Goal: Transaction & Acquisition: Purchase product/service

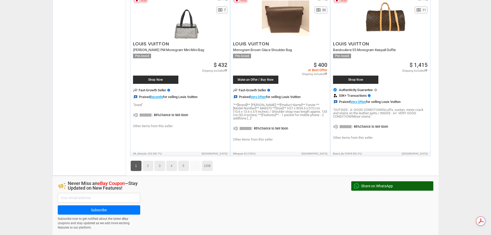
scroll to position [2435, 0]
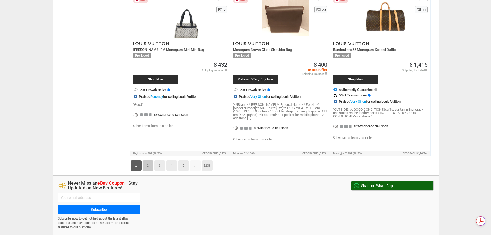
click at [151, 171] on link "2" at bounding box center [148, 165] width 11 height 10
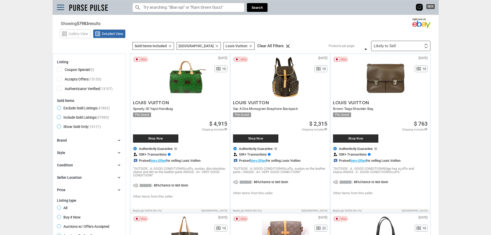
click at [61, 89] on span "Authenticator Verified (13107)" at bounding box center [85, 89] width 56 height 6
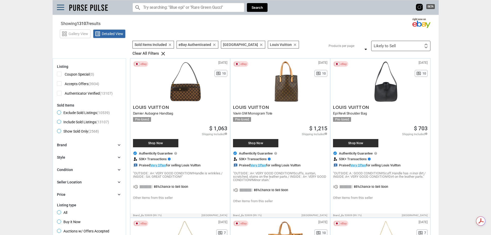
click at [62, 110] on span "Exclude Sold Listings (10539)" at bounding box center [83, 113] width 53 height 6
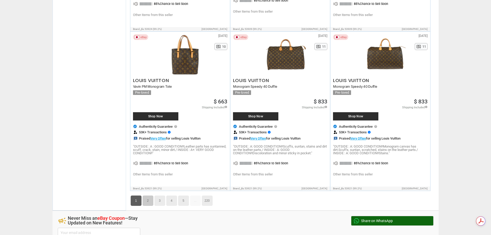
click at [149, 205] on link "2" at bounding box center [148, 200] width 11 height 10
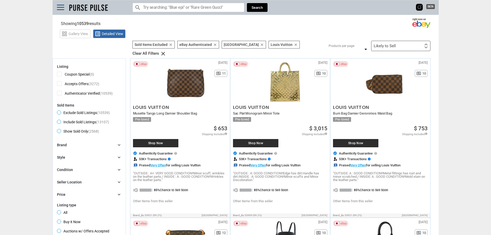
click at [93, 8] on img at bounding box center [89, 7] width 42 height 9
click at [83, 8] on img at bounding box center [89, 7] width 42 height 9
